Goal: Information Seeking & Learning: Learn about a topic

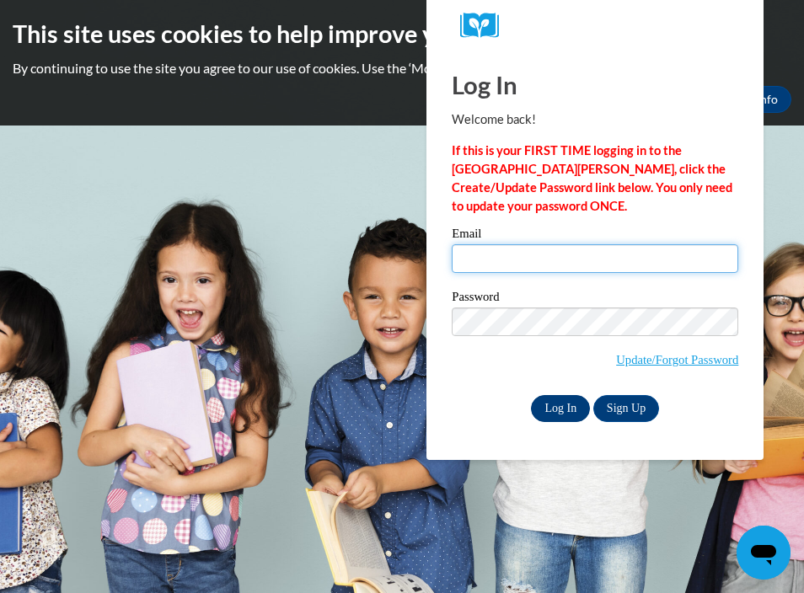
type input "daucoin@nmrsd.org"
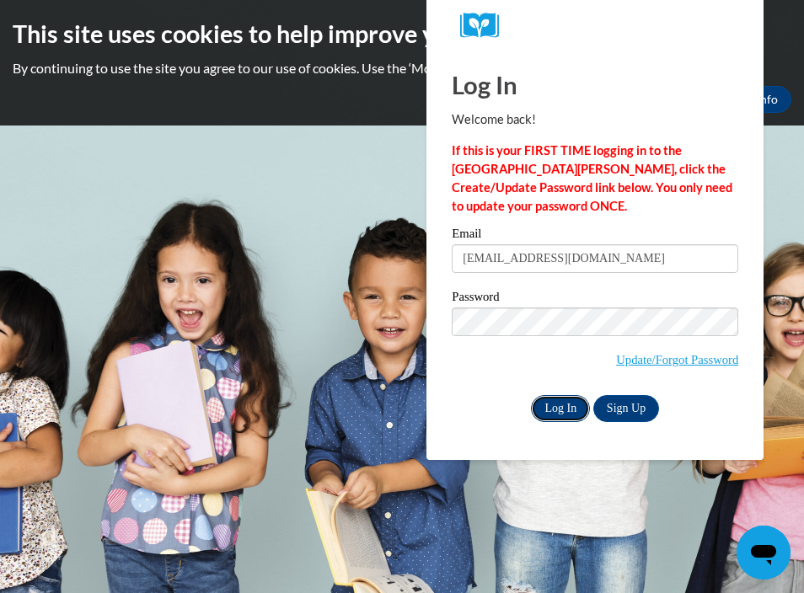
click at [564, 411] on input "Log In" at bounding box center [560, 408] width 59 height 27
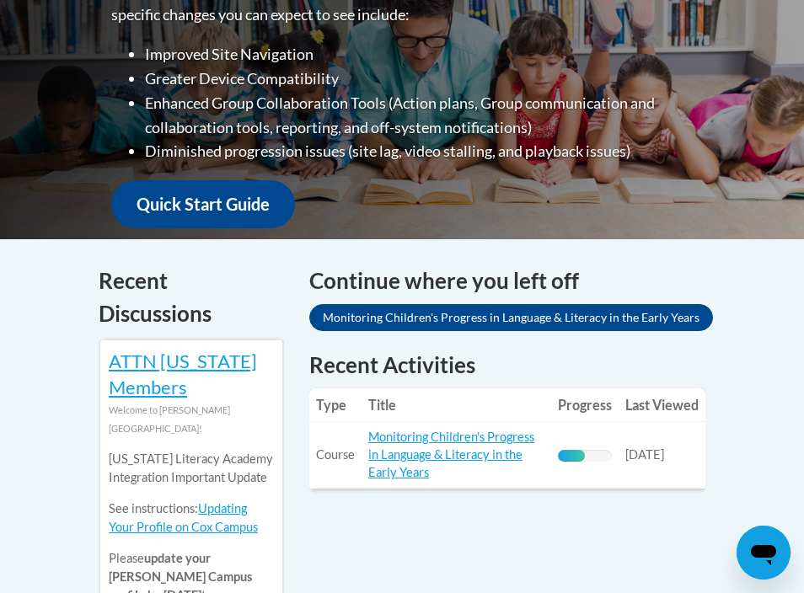
scroll to position [520, 0]
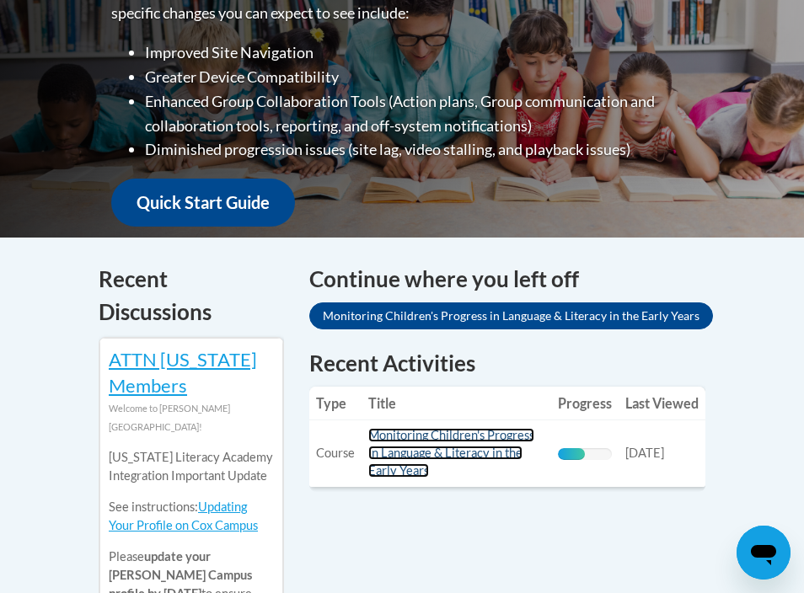
click at [393, 438] on link "Monitoring Children's Progress in Language & Literacy in the Early Years" at bounding box center [451, 453] width 166 height 50
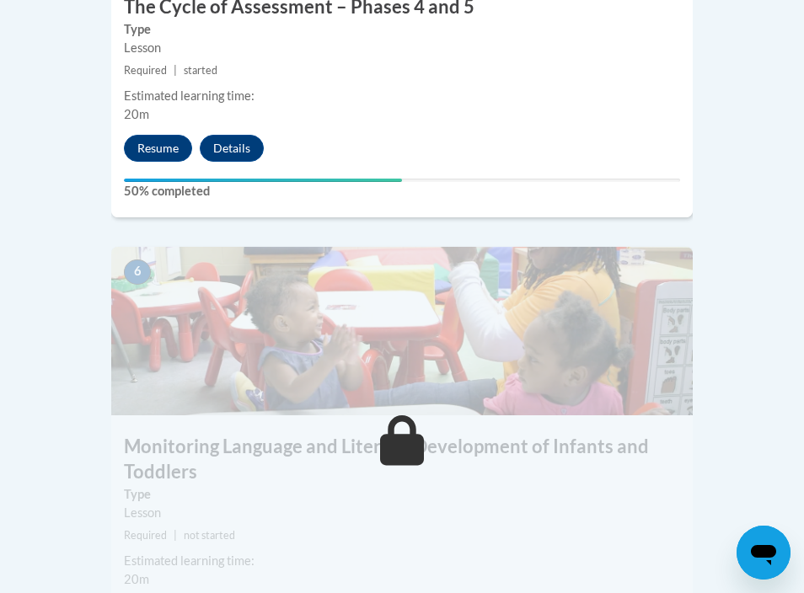
scroll to position [2691, 0]
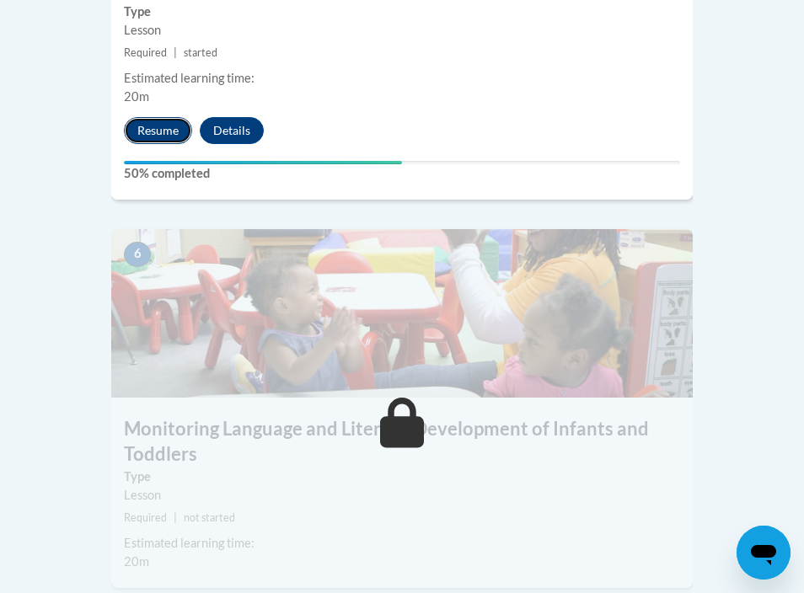
click at [168, 117] on button "Resume" at bounding box center [158, 130] width 68 height 27
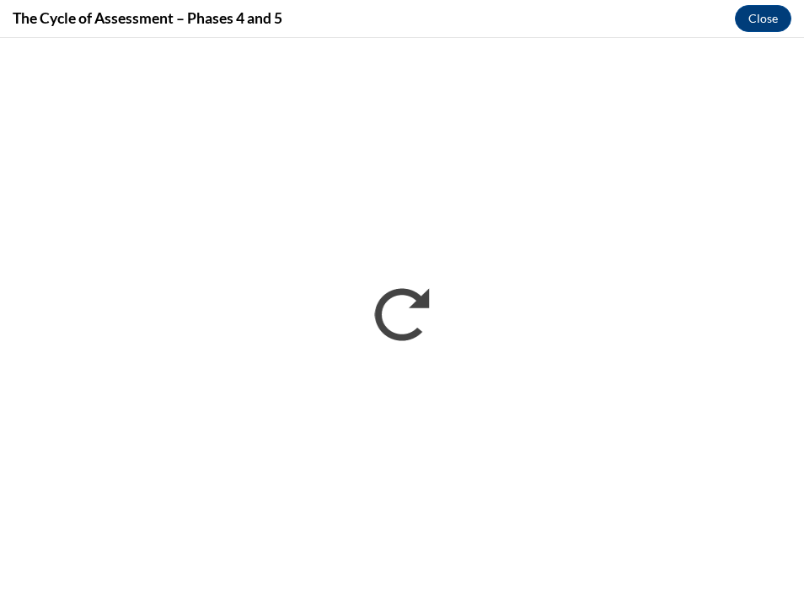
scroll to position [0, 0]
